Goal: Task Accomplishment & Management: Manage account settings

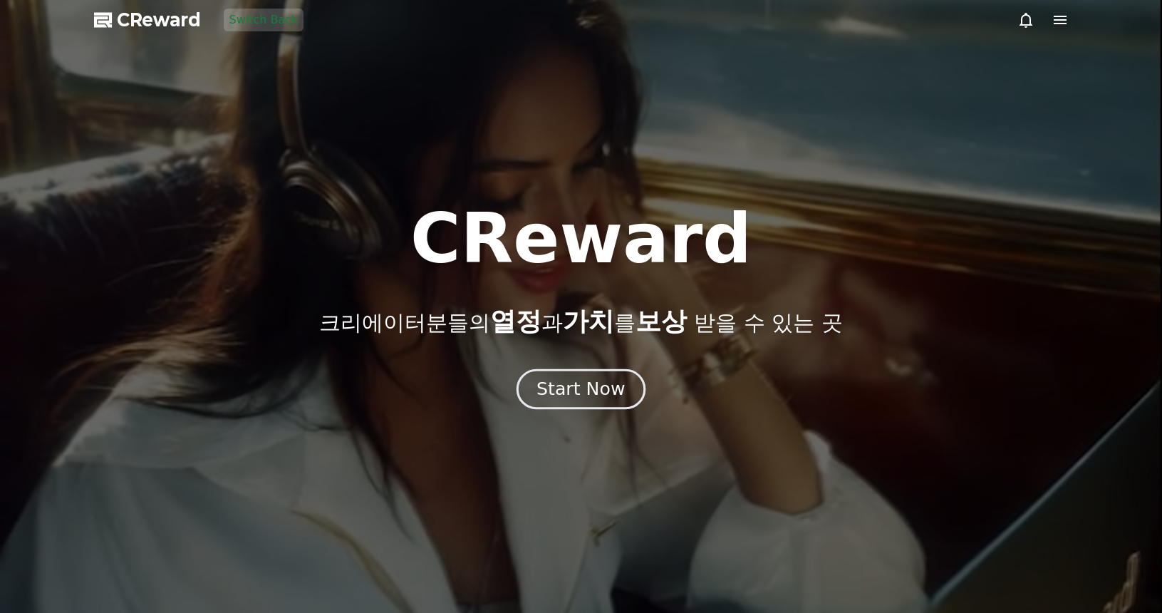
click at [569, 373] on button "Start Now" at bounding box center [580, 389] width 129 height 41
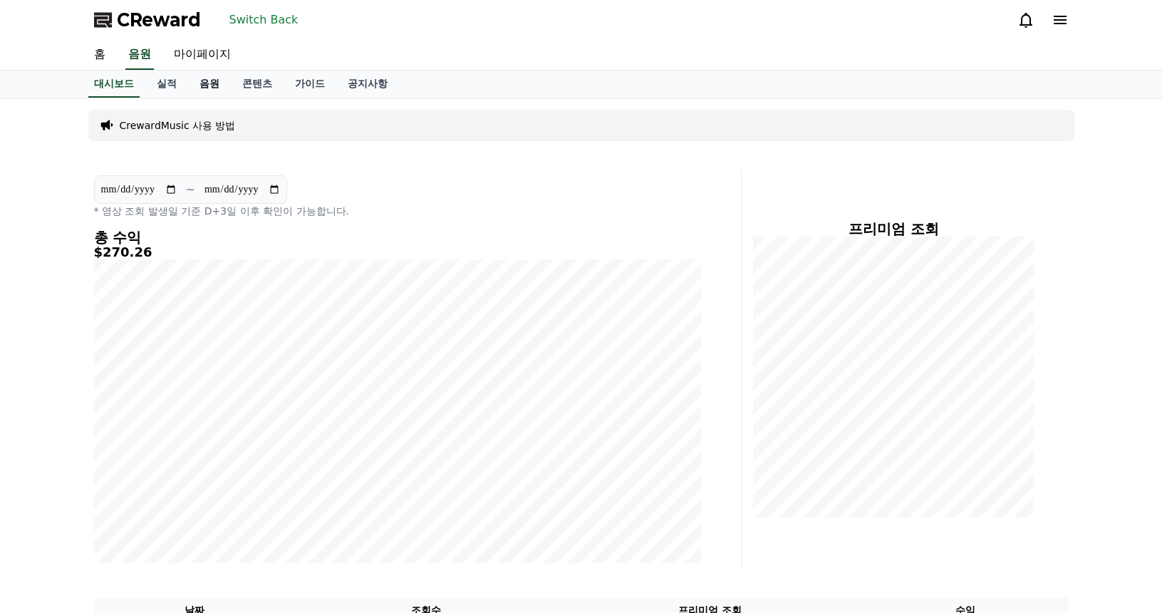
click at [203, 81] on link "음원" at bounding box center [209, 84] width 43 height 27
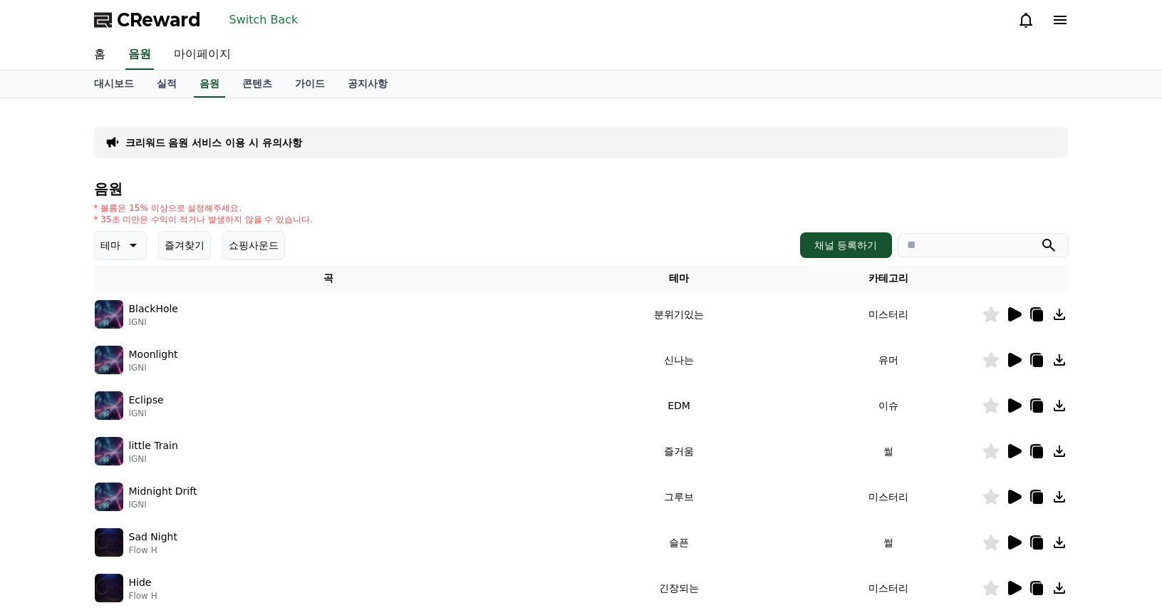
click at [218, 53] on link "마이페이지" at bounding box center [202, 55] width 80 height 30
select select "**********"
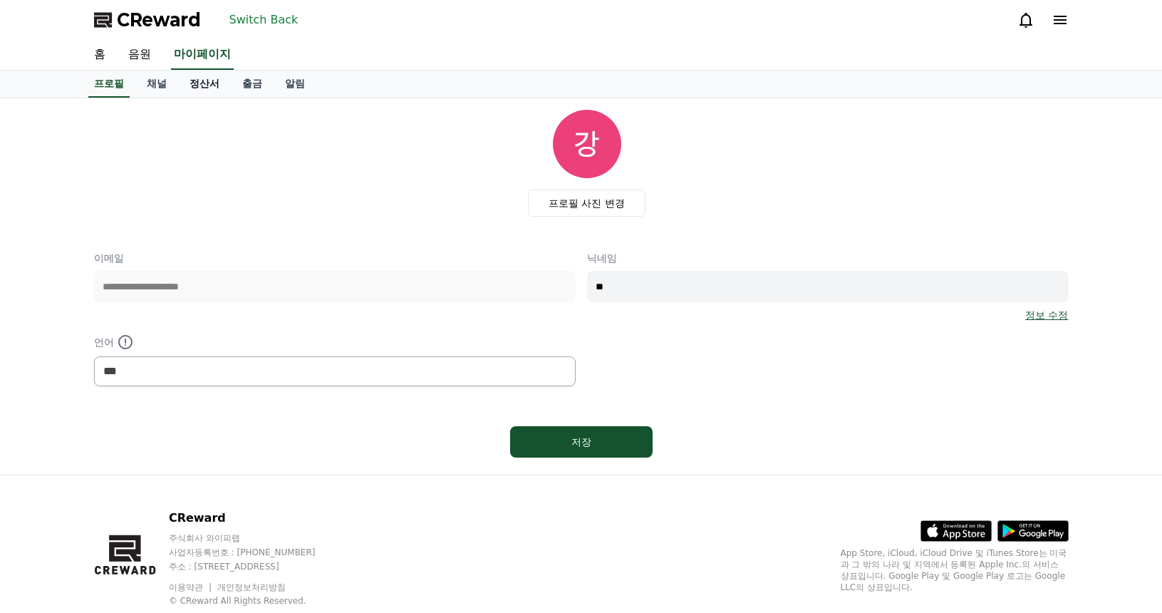
click at [204, 90] on link "정산서" at bounding box center [204, 84] width 53 height 27
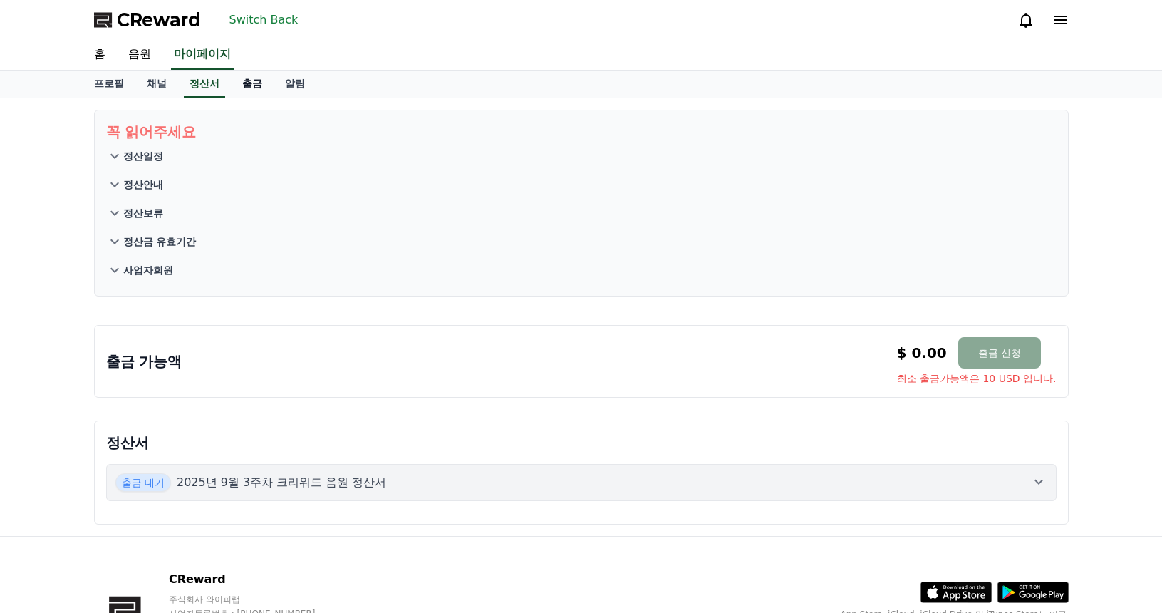
click at [244, 86] on link "출금" at bounding box center [252, 84] width 43 height 27
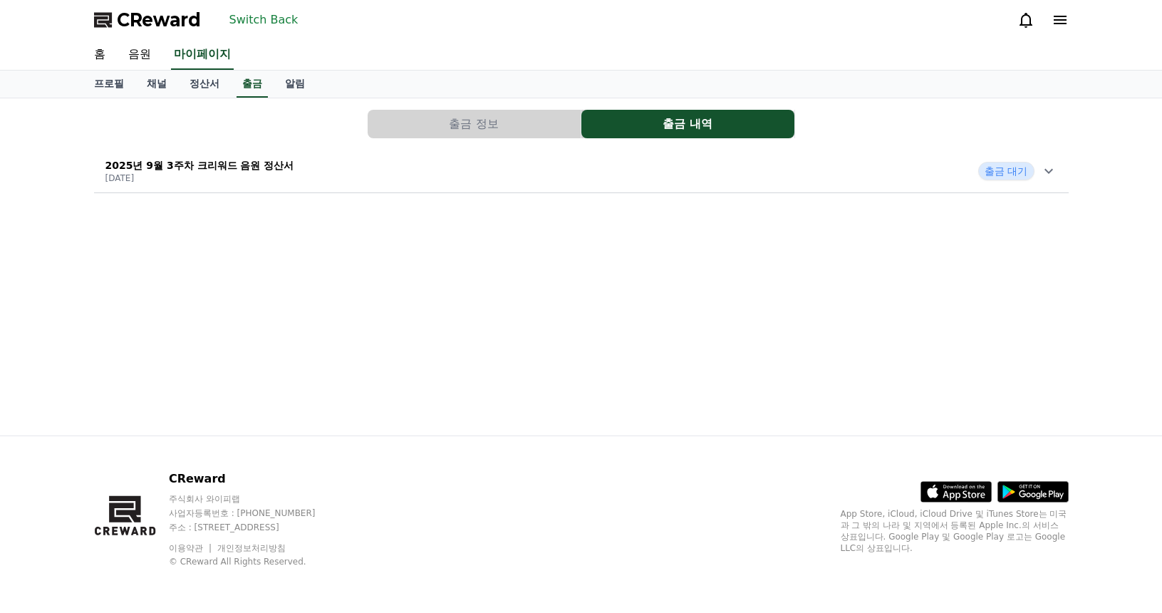
click at [430, 129] on button "출금 정보" at bounding box center [474, 124] width 213 height 28
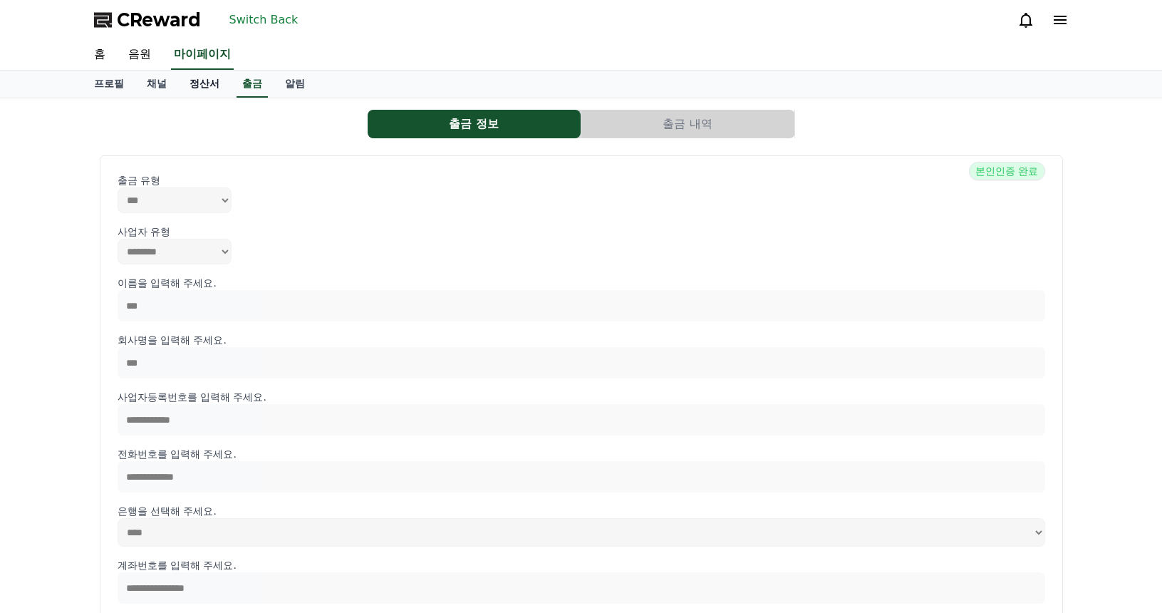
click at [209, 92] on link "정산서" at bounding box center [204, 84] width 53 height 27
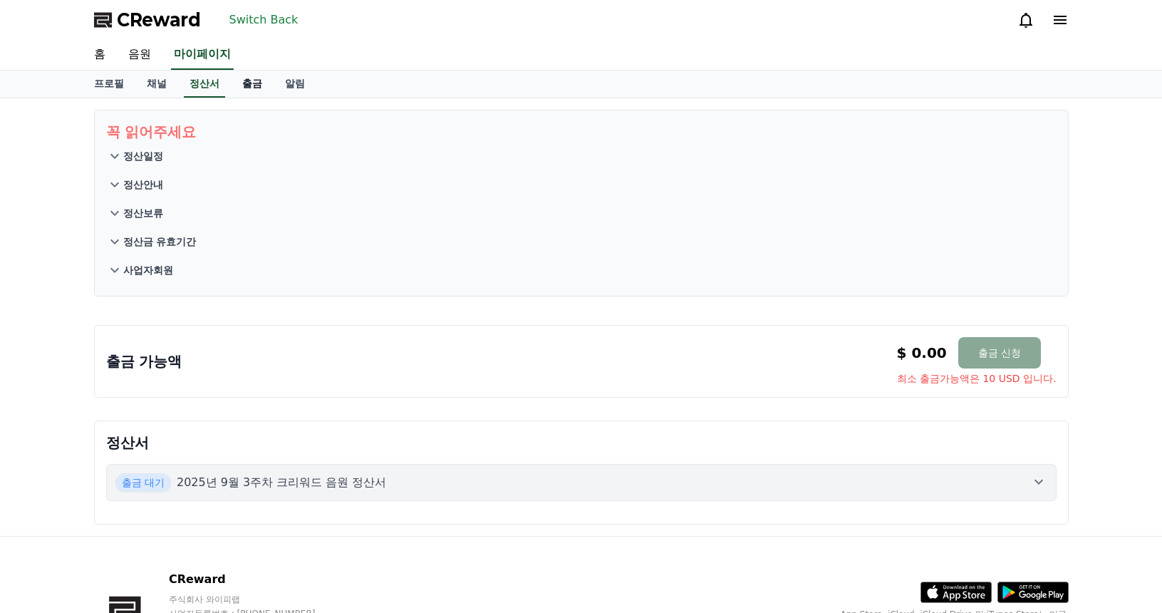
drag, startPoint x: 249, startPoint y: 85, endPoint x: 336, endPoint y: 93, distance: 88.0
click at [251, 85] on link "출금" at bounding box center [252, 84] width 43 height 27
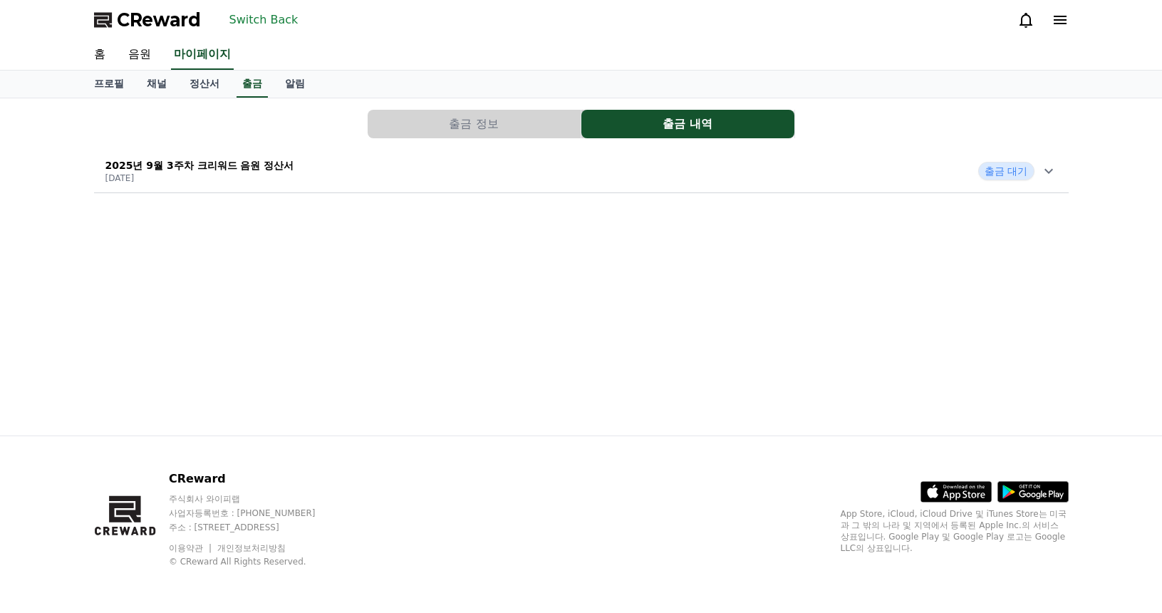
click at [522, 120] on button "출금 정보" at bounding box center [474, 124] width 213 height 28
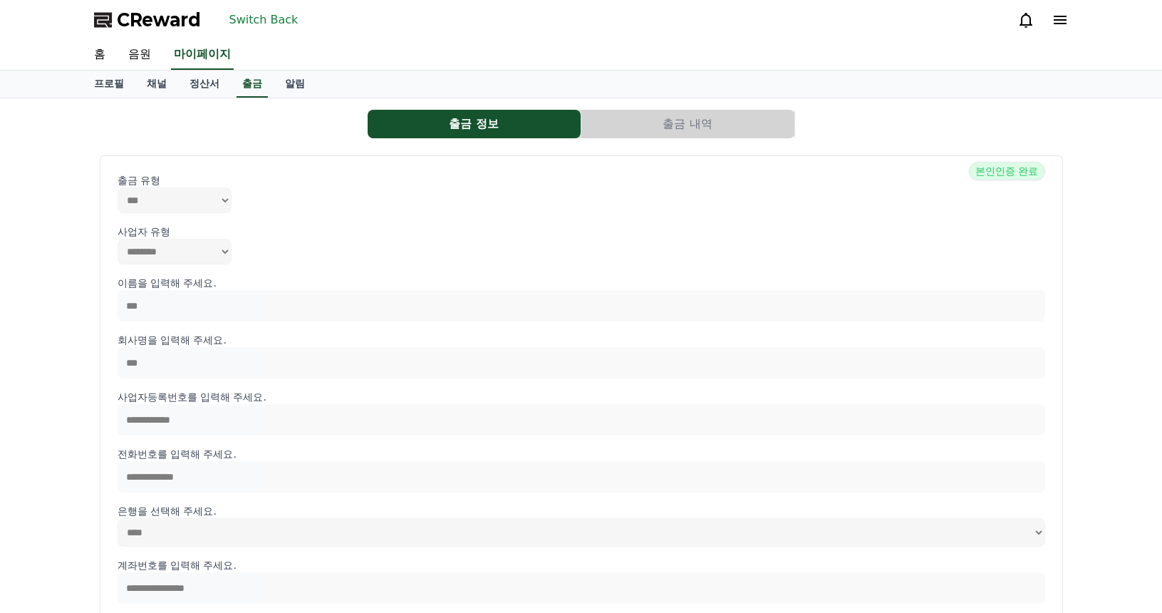
click at [655, 126] on button "출금 내역" at bounding box center [687, 124] width 213 height 28
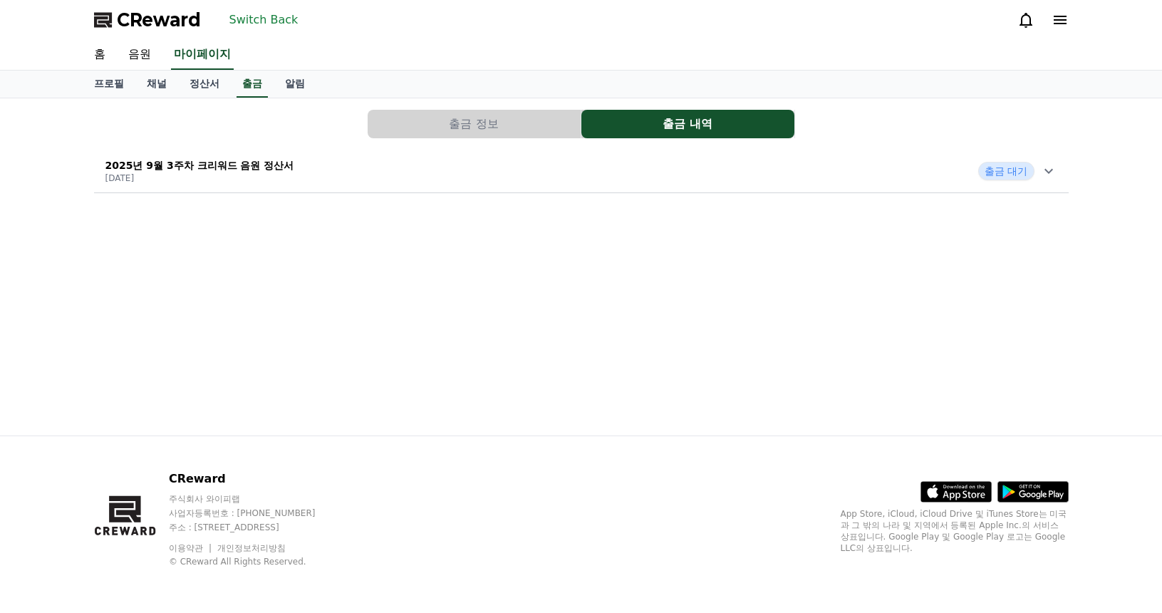
click at [514, 173] on div "2025년 9월 3주차 크리워드 음원 정산서 [DATE] 출금 대기" at bounding box center [581, 170] width 975 height 37
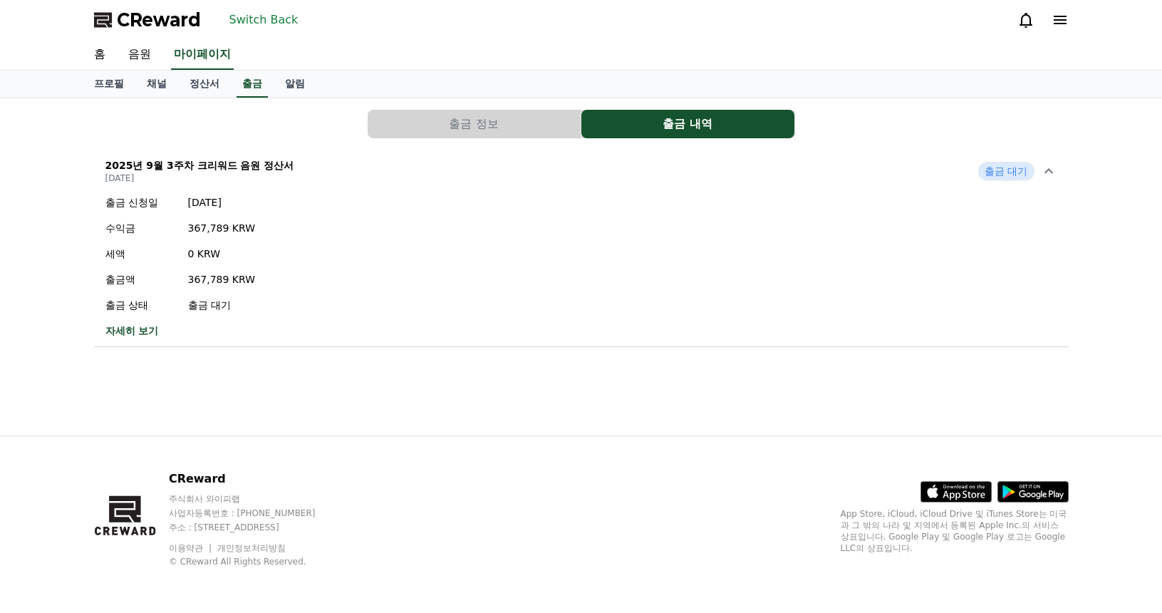
click at [264, 23] on button "Switch Back" at bounding box center [264, 20] width 80 height 23
